Goal: Task Accomplishment & Management: Manage account settings

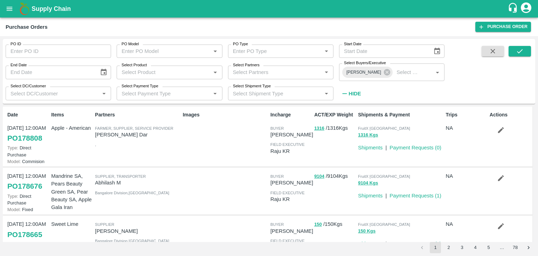
scroll to position [56, 0]
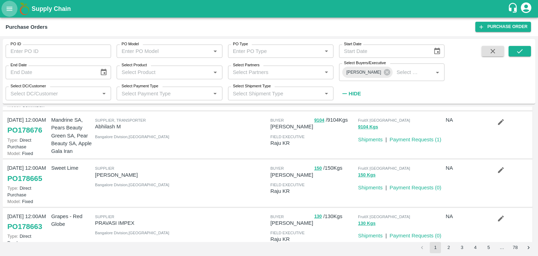
click at [6, 11] on icon "open drawer" at bounding box center [10, 9] width 8 height 8
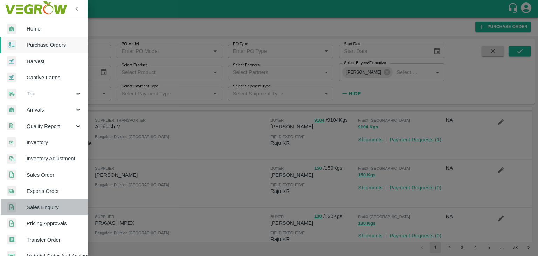
click at [52, 210] on span "Sales Enquiry" at bounding box center [54, 207] width 55 height 8
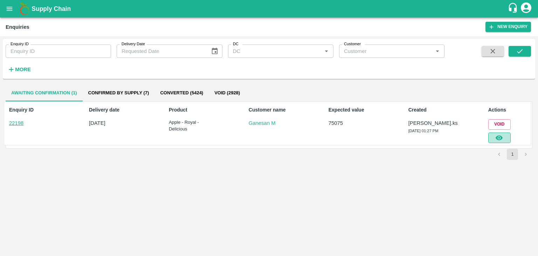
click at [503, 139] on button "button" at bounding box center [499, 137] width 22 height 11
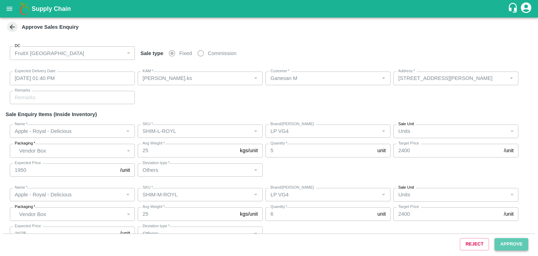
click at [517, 248] on button "Approve" at bounding box center [512, 244] width 34 height 12
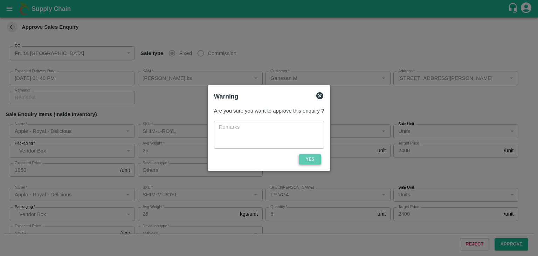
click at [305, 158] on button "Yes" at bounding box center [310, 159] width 22 height 10
